Goal: Information Seeking & Learning: Learn about a topic

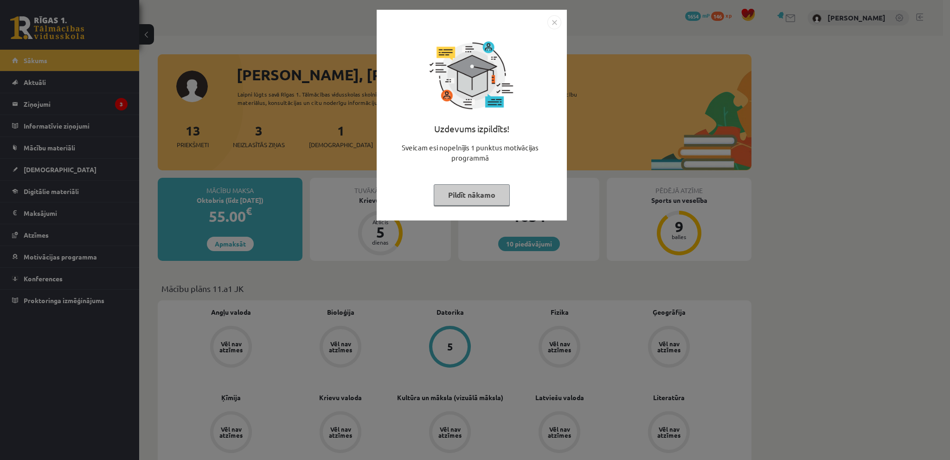
click at [553, 22] on img "Close" at bounding box center [554, 22] width 14 height 14
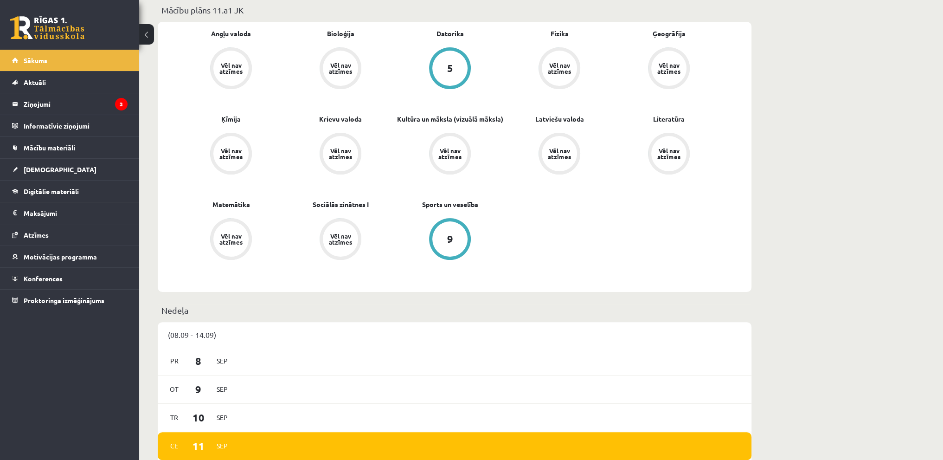
scroll to position [186, 0]
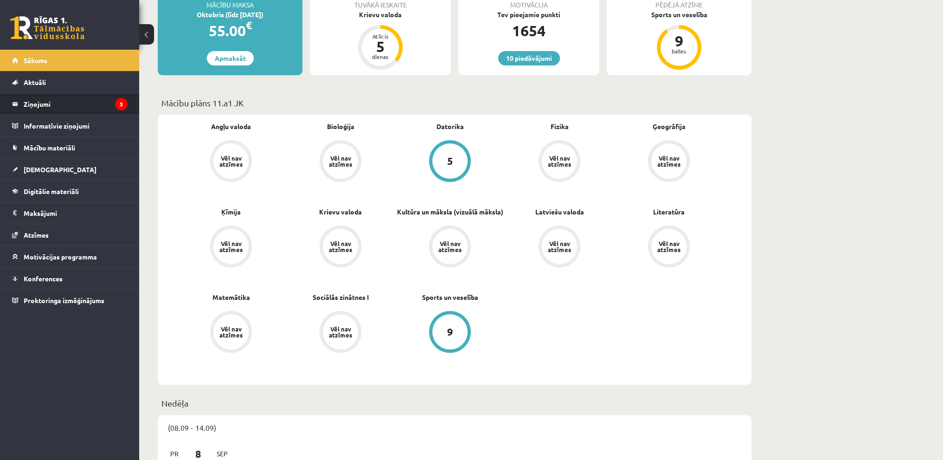
click at [10, 103] on li "Ziņojumi 3" at bounding box center [69, 104] width 139 height 22
click at [35, 104] on legend "Ziņojumi 3" at bounding box center [76, 103] width 104 height 21
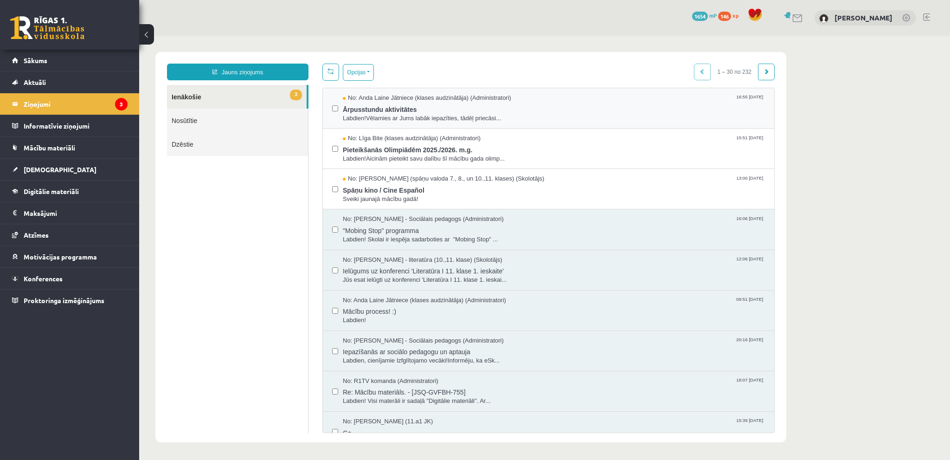
click at [552, 126] on div "No: [PERSON_NAME] Jātniece (klases audzinātāja) (Administratori) 16:55 [DATE] Ā…" at bounding box center [548, 108] width 451 height 40
click at [563, 114] on span "Labdien!Vēlamies ar Jums labāk iepazīties, tādēļ priecāsi..." at bounding box center [554, 118] width 422 height 9
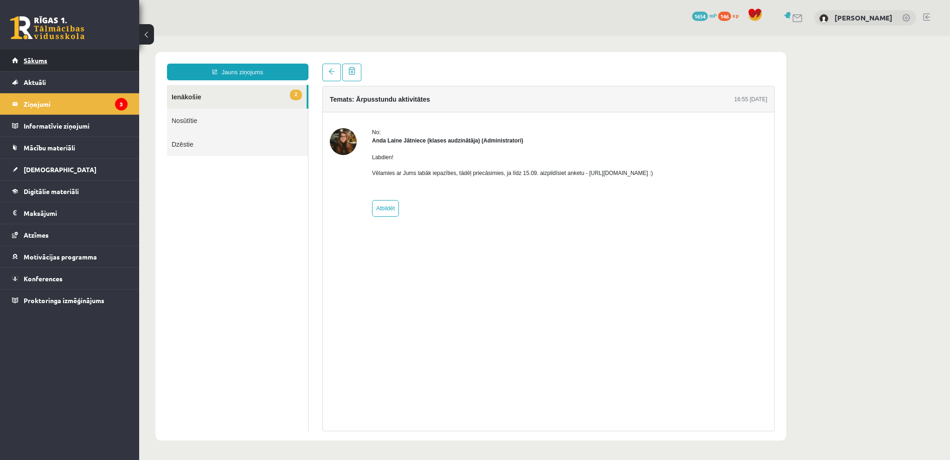
click at [44, 54] on link "Sākums" at bounding box center [70, 60] width 116 height 21
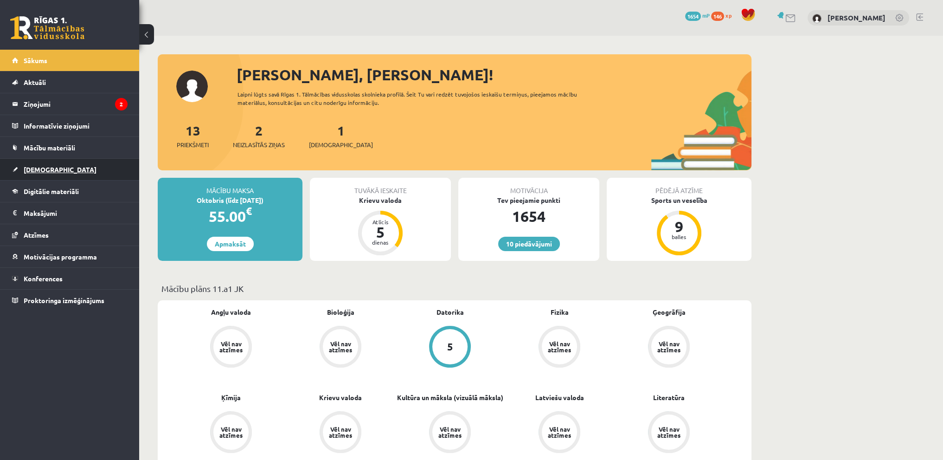
click at [50, 173] on link "[DEMOGRAPHIC_DATA]" at bounding box center [70, 169] width 116 height 21
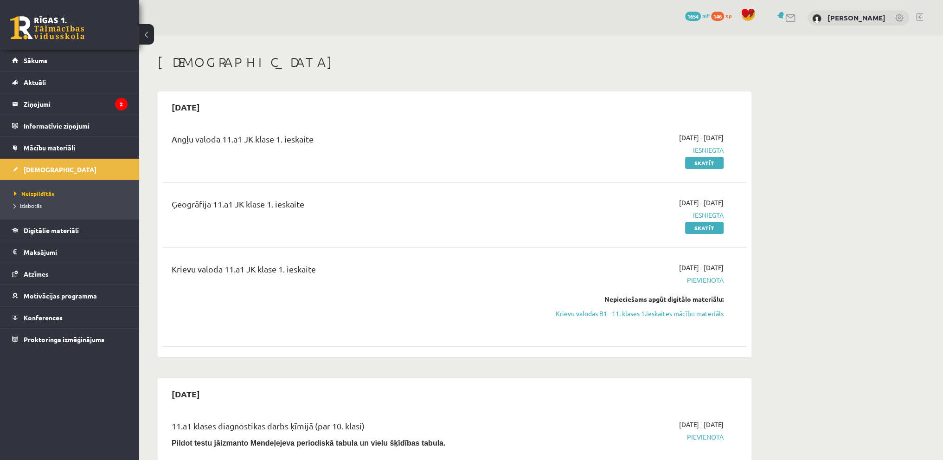
click at [921, 14] on link at bounding box center [919, 16] width 7 height 7
